Goal: Task Accomplishment & Management: Manage account settings

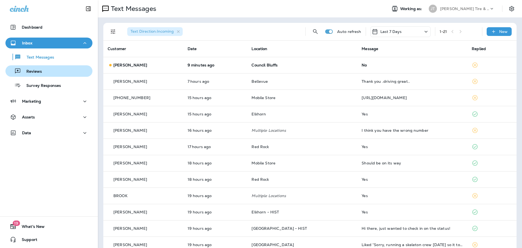
click at [42, 74] on div "Reviews" at bounding box center [49, 71] width 83 height 8
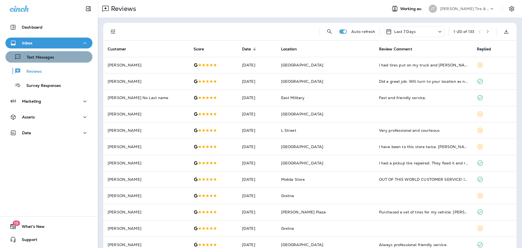
click at [50, 56] on p "Text Messages" at bounding box center [37, 57] width 33 height 5
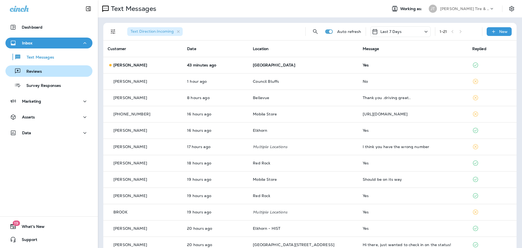
click at [26, 69] on p "Reviews" at bounding box center [31, 71] width 21 height 5
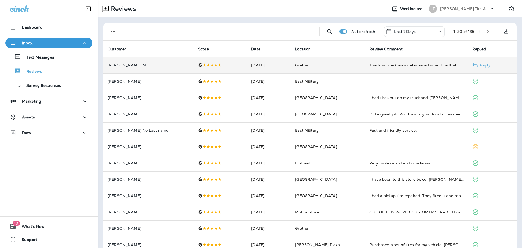
click at [430, 72] on td "The front desk man determined what tire that we needed. He was very friendly! T…" at bounding box center [416, 65] width 103 height 16
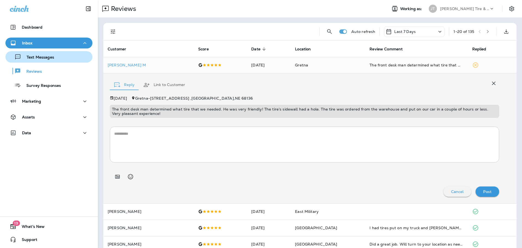
click at [37, 61] on div "Text Messages" at bounding box center [31, 57] width 46 height 8
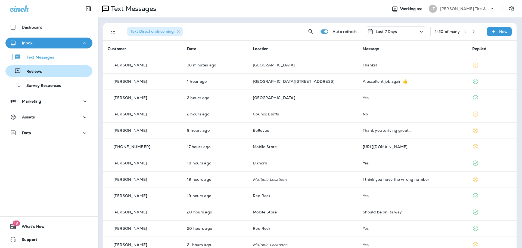
click at [37, 72] on p "Reviews" at bounding box center [31, 71] width 21 height 5
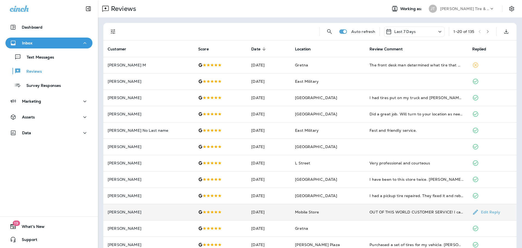
click at [393, 215] on td "OUT OF THIS WORLD CUSTOMER SERVICE! I called just as they opened and had a tech…" at bounding box center [416, 212] width 103 height 16
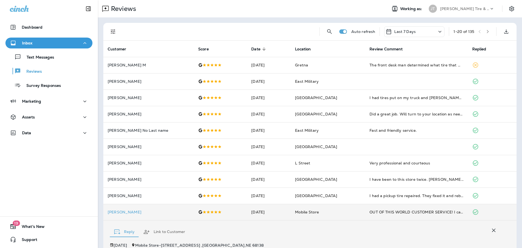
scroll to position [115, 0]
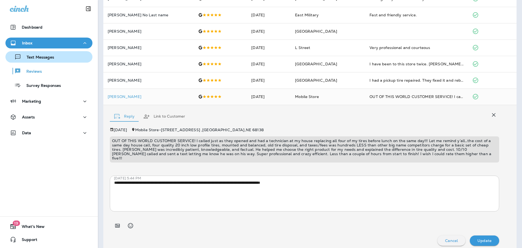
click at [44, 62] on button "Text Messages" at bounding box center [48, 56] width 87 height 11
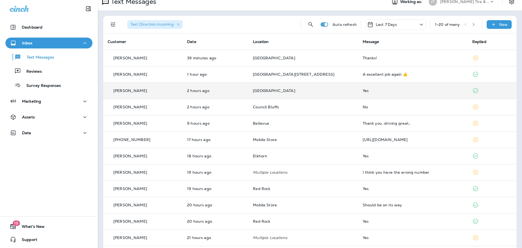
scroll to position [27, 0]
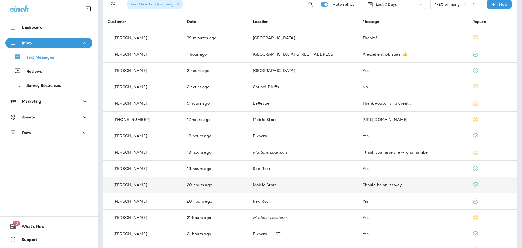
click at [163, 180] on td "[PERSON_NAME]" at bounding box center [142, 184] width 79 height 16
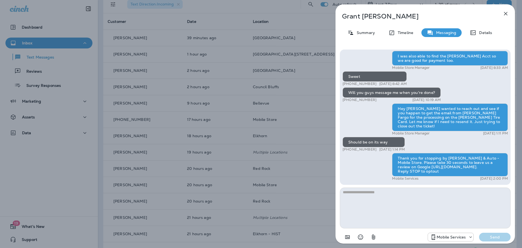
click at [504, 13] on icon "button" at bounding box center [505, 13] width 7 height 7
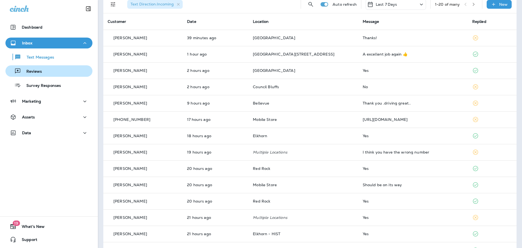
click at [50, 66] on button "Reviews" at bounding box center [48, 70] width 87 height 11
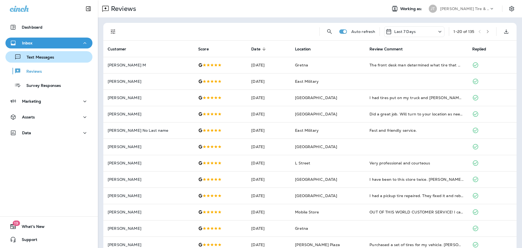
click at [53, 58] on p "Text Messages" at bounding box center [37, 57] width 33 height 5
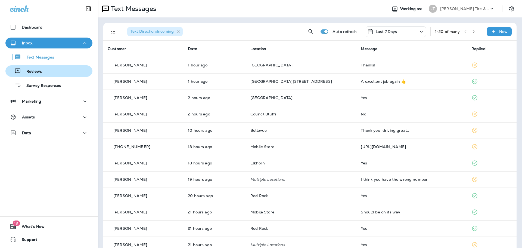
click at [52, 71] on div "Reviews" at bounding box center [49, 71] width 83 height 8
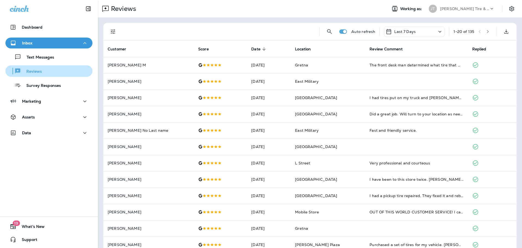
click at [38, 65] on button "Reviews" at bounding box center [48, 70] width 87 height 11
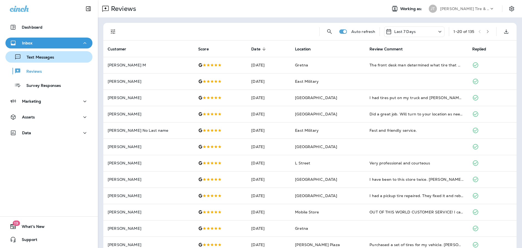
click at [40, 59] on p "Text Messages" at bounding box center [37, 57] width 33 height 5
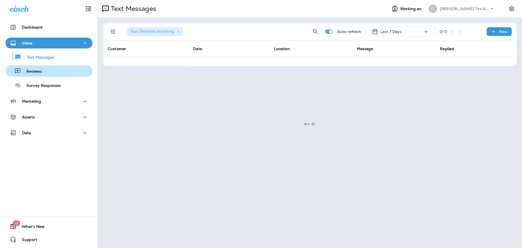
click at [37, 69] on p "Reviews" at bounding box center [31, 71] width 21 height 5
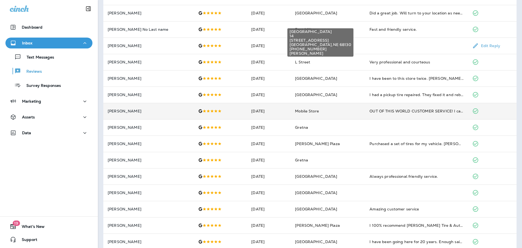
scroll to position [141, 0]
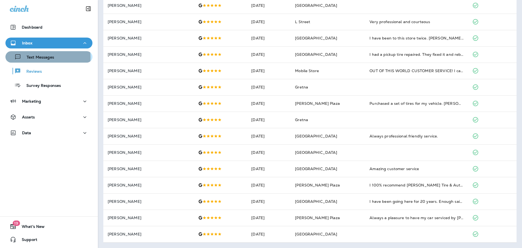
click at [45, 57] on p "Text Messages" at bounding box center [37, 57] width 33 height 5
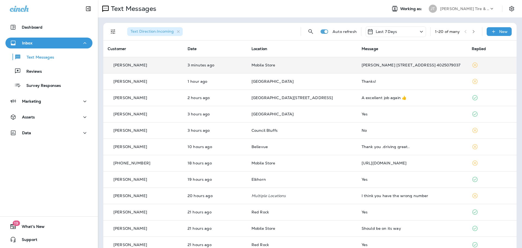
click at [361, 68] on td "[PERSON_NAME] [STREET_ADDRESS] 4025079037" at bounding box center [412, 65] width 110 height 16
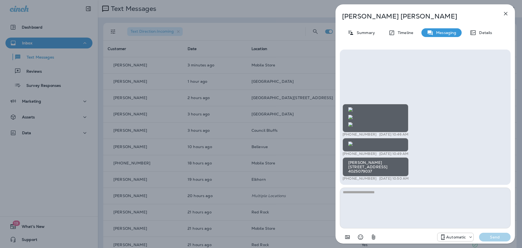
scroll to position [-480, 0]
click at [505, 13] on icon "button" at bounding box center [506, 14] width 4 height 4
